Goal: Navigation & Orientation: Find specific page/section

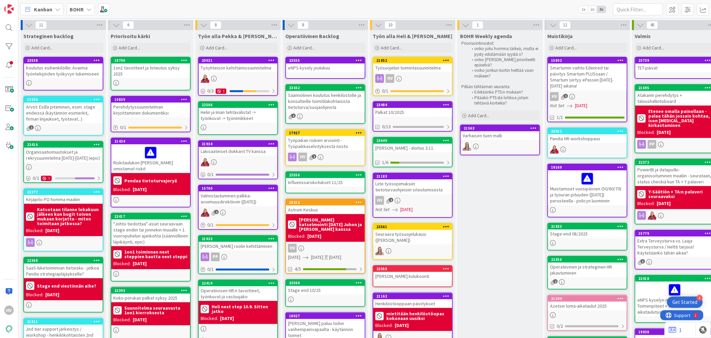
click at [315, 141] on div "Työpaikan riskien arviointi - Työpaikkaselvityksestä nosto" at bounding box center [325, 143] width 79 height 15
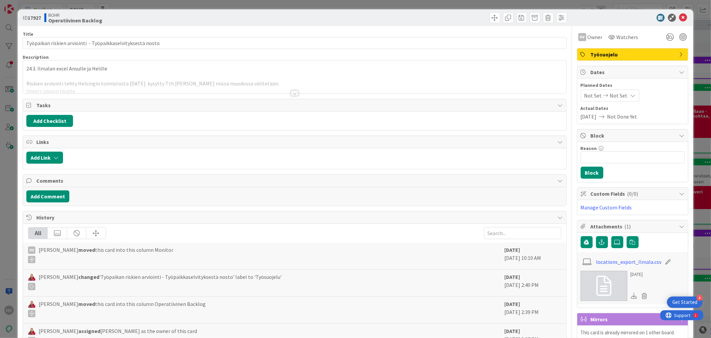
click at [291, 93] on div at bounding box center [294, 92] width 7 height 5
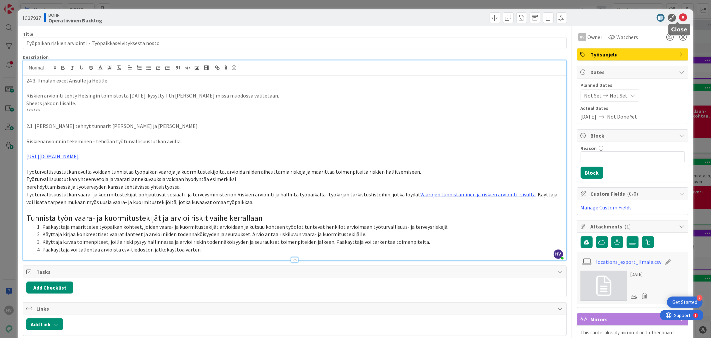
click at [680, 15] on icon at bounding box center [684, 18] width 8 height 8
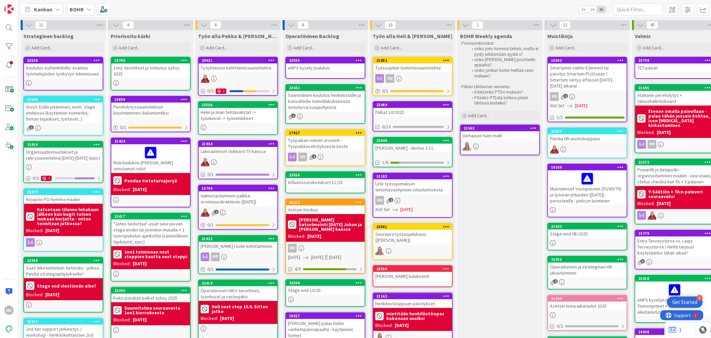
click at [120, 151] on div at bounding box center [150, 152] width 75 height 14
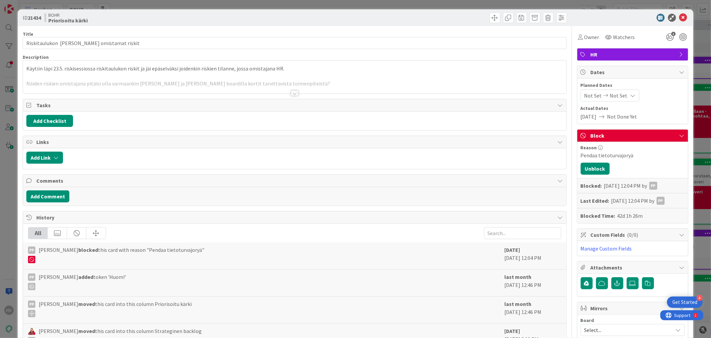
click at [291, 91] on div at bounding box center [294, 92] width 7 height 5
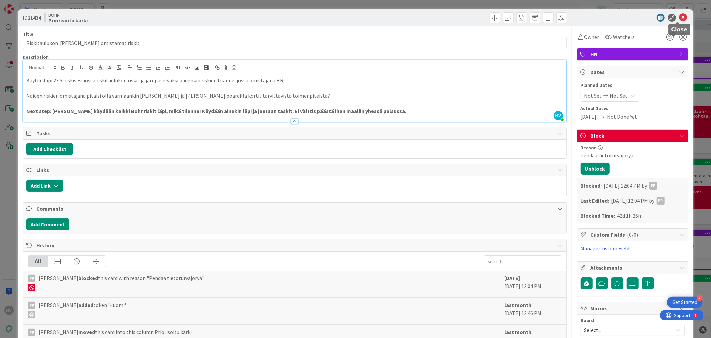
click at [680, 14] on icon at bounding box center [684, 18] width 8 height 8
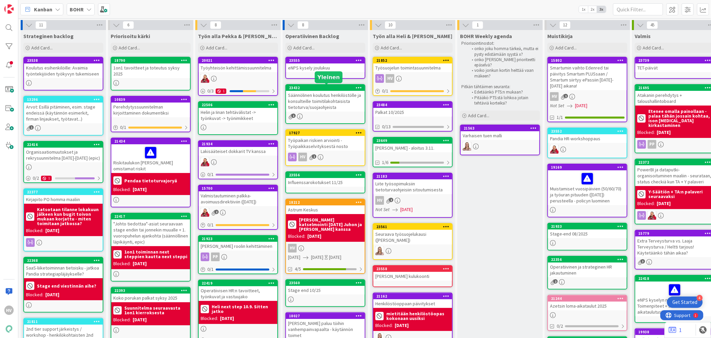
click at [319, 91] on div "Säännölinen koulutus henkilöstölle ja konsulteille toimitilakohtaisista tietotu…" at bounding box center [325, 101] width 79 height 21
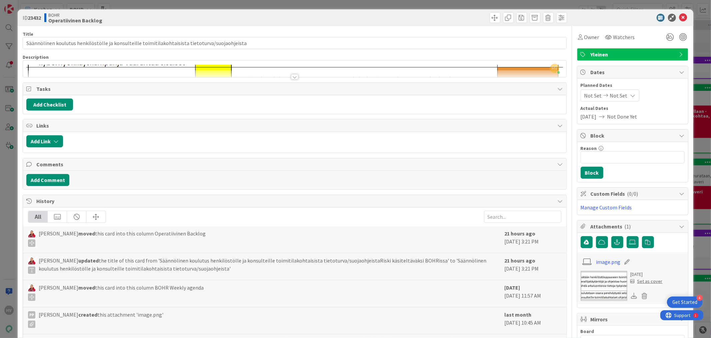
click at [291, 77] on div at bounding box center [294, 76] width 7 height 5
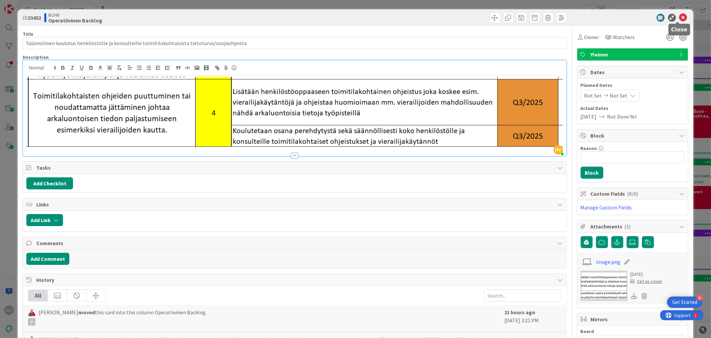
click at [680, 16] on icon at bounding box center [684, 18] width 8 height 8
